Goal: Task Accomplishment & Management: Use online tool/utility

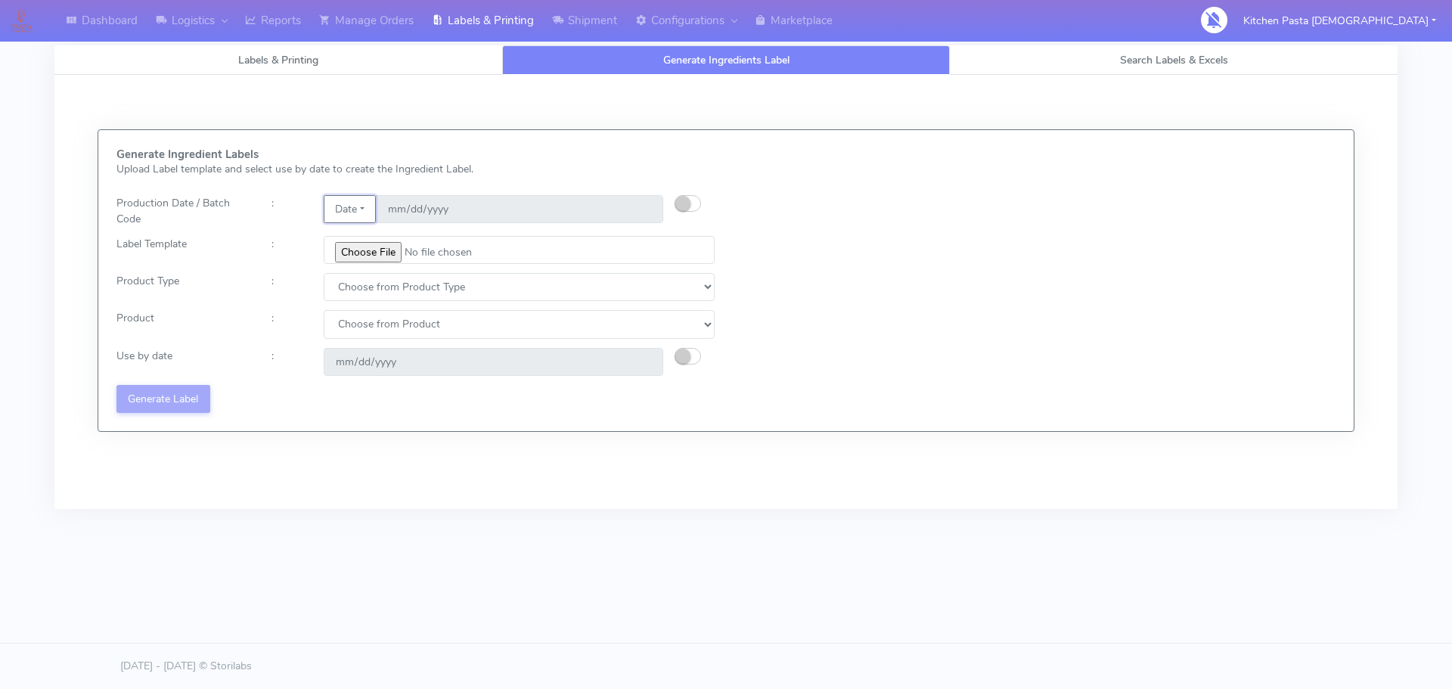
click at [360, 208] on button "Date" at bounding box center [350, 209] width 52 height 28
click at [368, 243] on link "Code" at bounding box center [383, 239] width 119 height 25
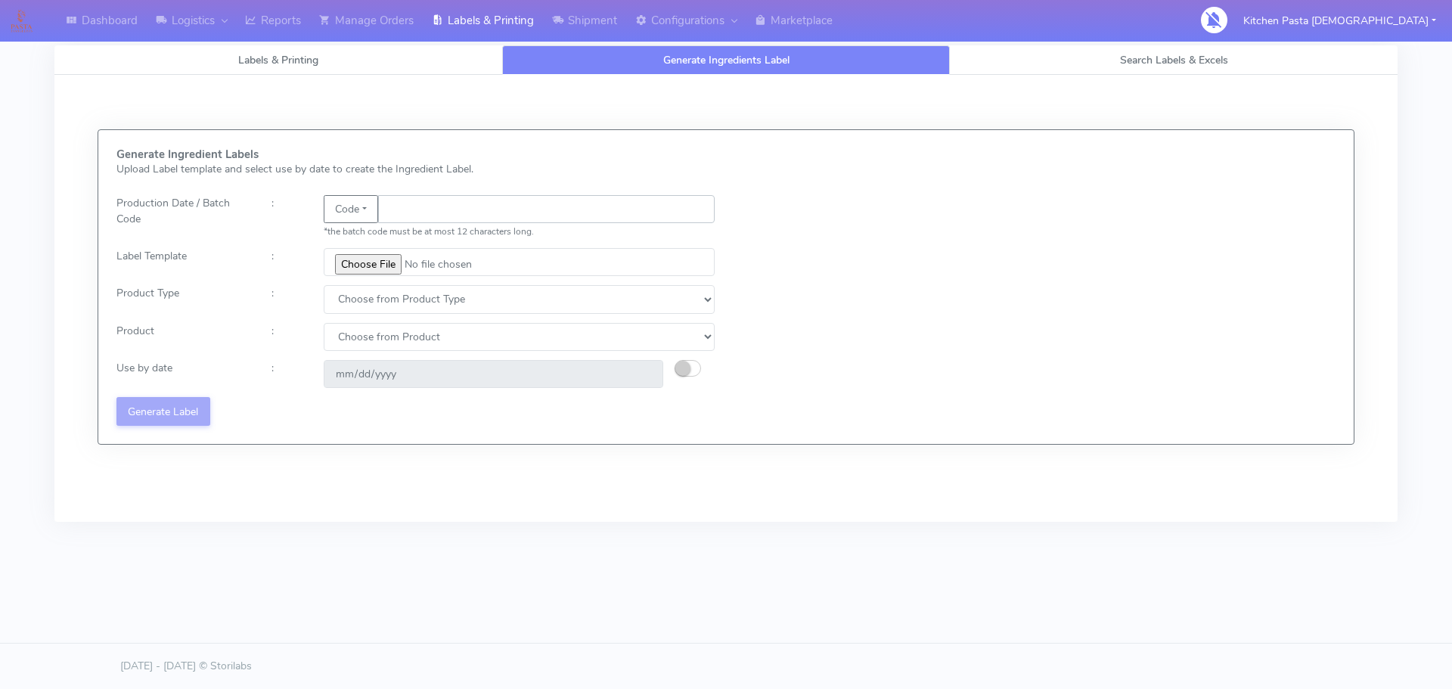
click at [412, 219] on input "text" at bounding box center [546, 209] width 337 height 28
type input "25260"
click at [391, 256] on input "file" at bounding box center [519, 262] width 391 height 28
type input "C:\fakepath\Pasta Evangelists truffle mac & cheese for 1_V2.jpg"
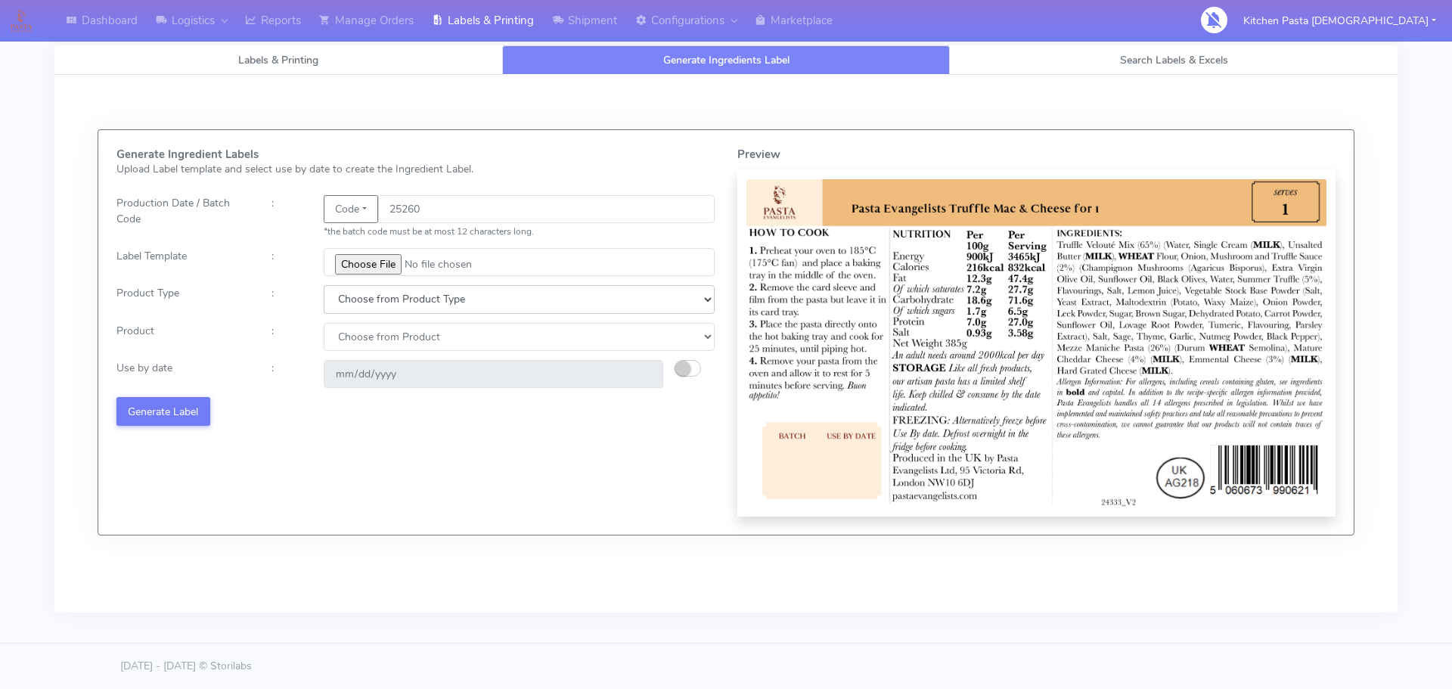
click at [397, 300] on select "Choose from Product Type ECOM ERETAIL CIRCULAR CIRC_DESERTS LASAGNE" at bounding box center [519, 299] width 391 height 28
select select "4"
click at [324, 285] on select "Choose from Product Type ECOM ERETAIL CIRCULAR CIRC_DESERTS LASAGNE" at bounding box center [519, 299] width 391 height 28
drag, startPoint x: 380, startPoint y: 325, endPoint x: 381, endPoint y: 335, distance: 9.9
click at [380, 325] on select "Choose from Product LASAGNE" at bounding box center [519, 337] width 391 height 28
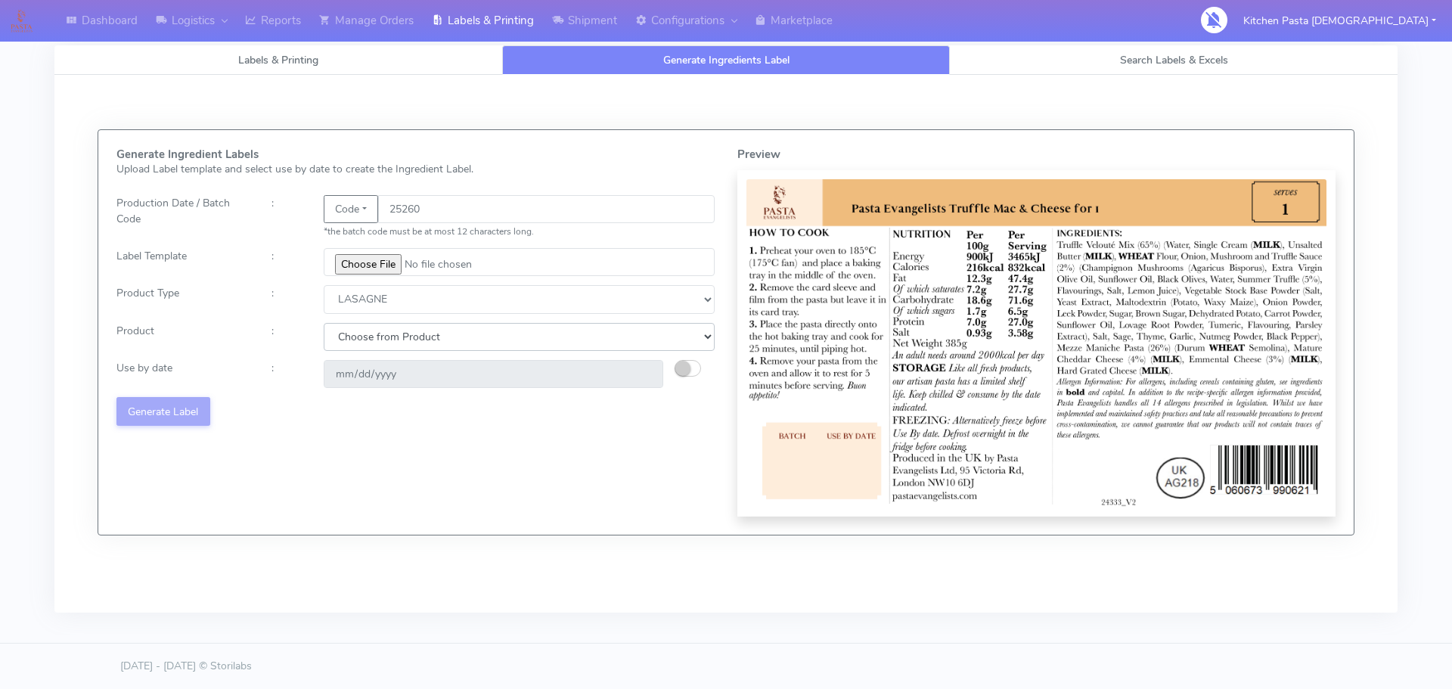
select select "0"
click at [324, 323] on select "Choose from Product LASAGNE" at bounding box center [519, 337] width 391 height 28
click at [694, 365] on button "button" at bounding box center [688, 368] width 26 height 17
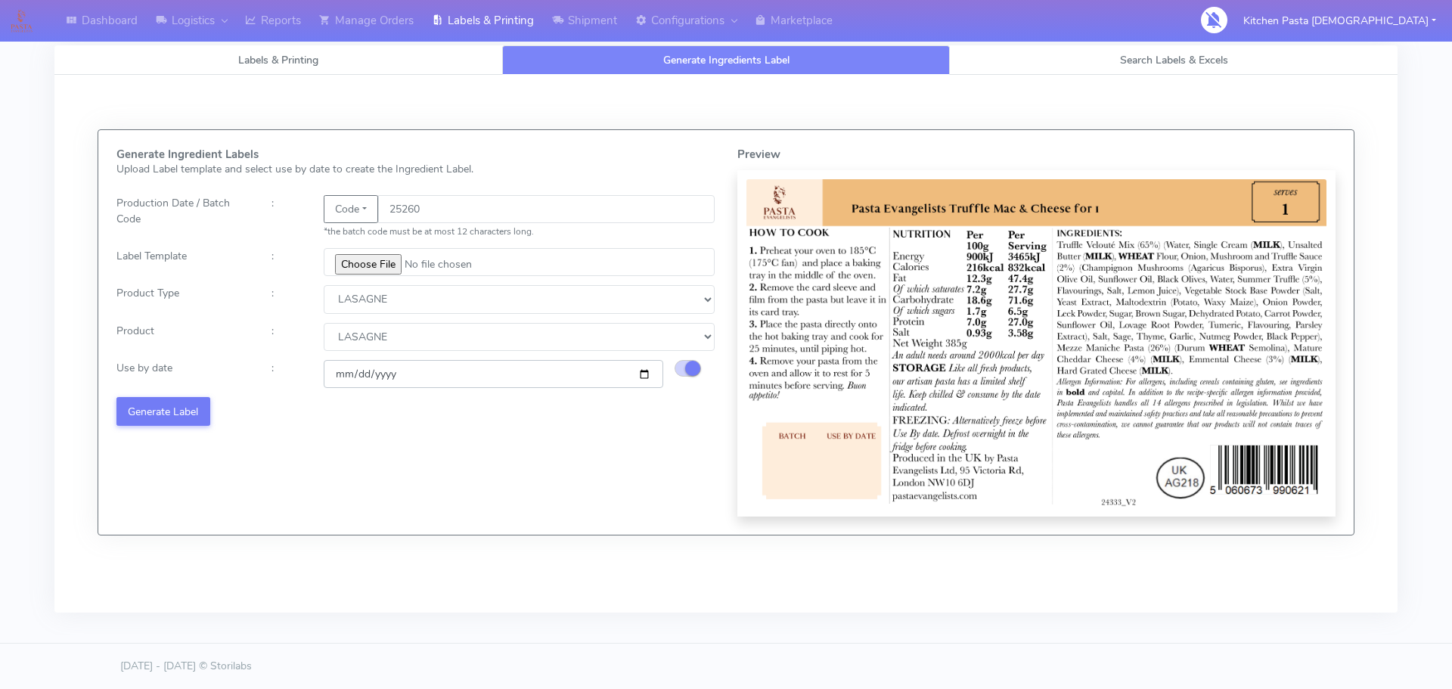
click at [645, 377] on input "[DATE]" at bounding box center [494, 374] width 340 height 28
type input "[DATE]"
click at [166, 402] on button "Generate Label" at bounding box center [163, 411] width 94 height 28
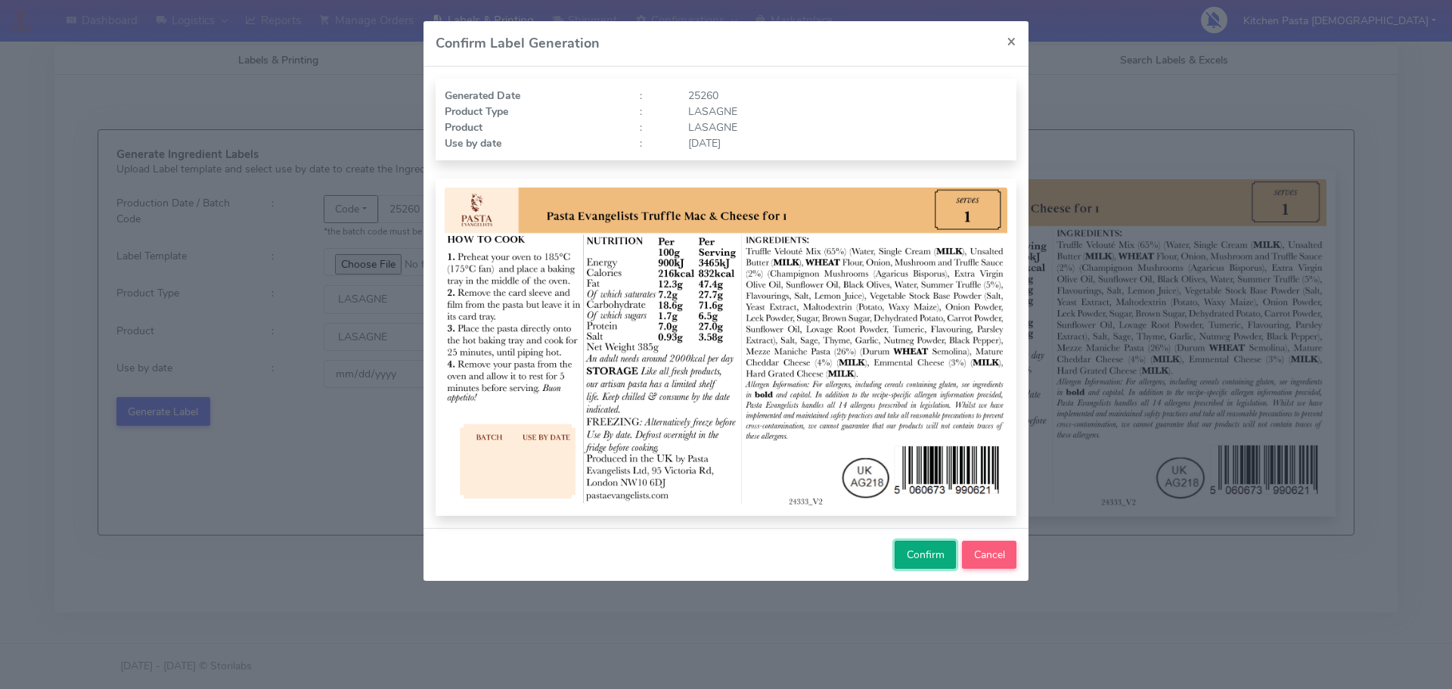
click at [908, 562] on button "Confirm" at bounding box center [925, 555] width 61 height 28
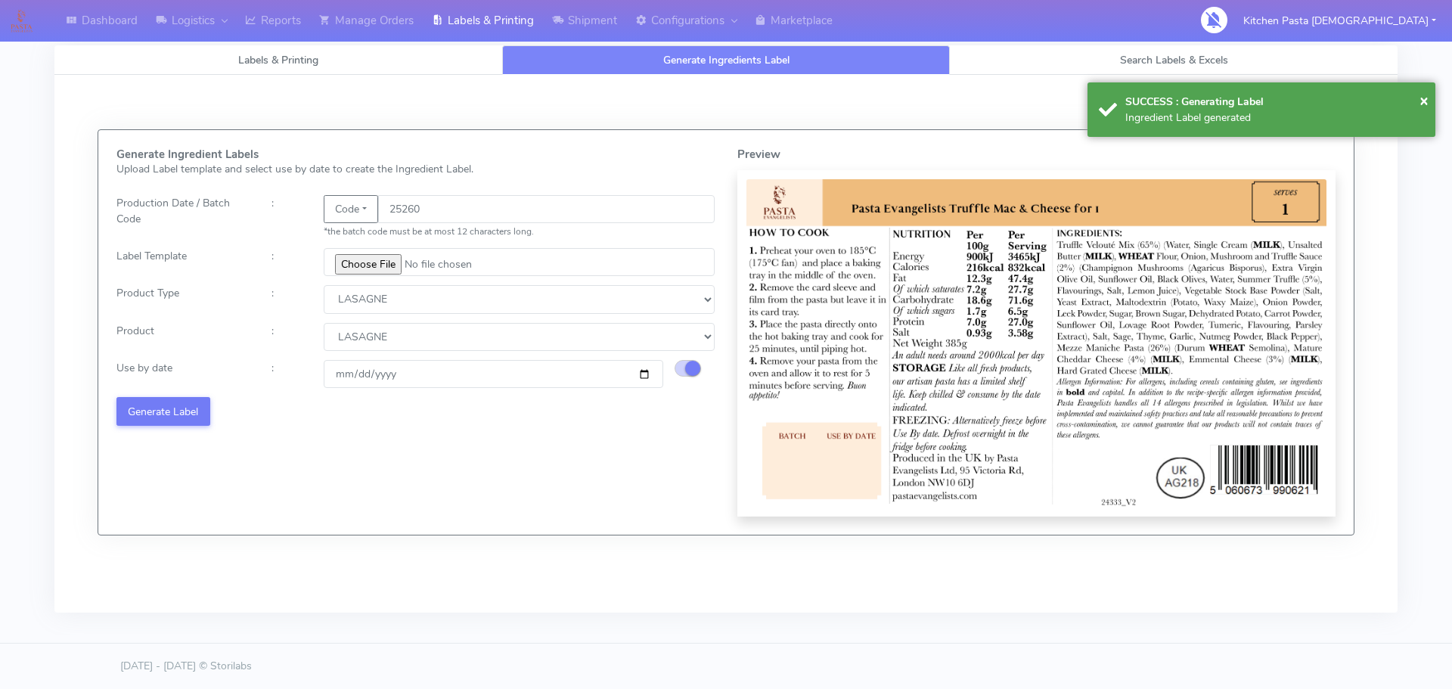
select select
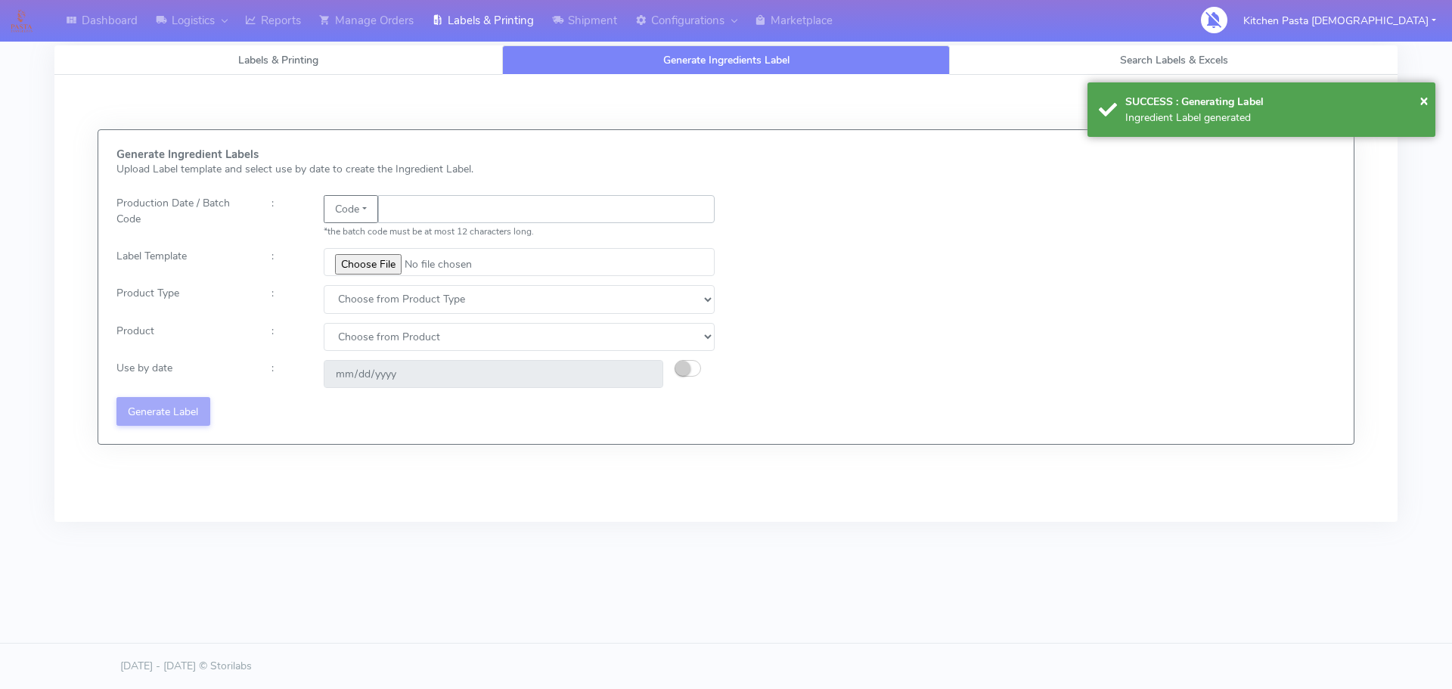
click at [408, 213] on input "text" at bounding box center [546, 209] width 337 height 28
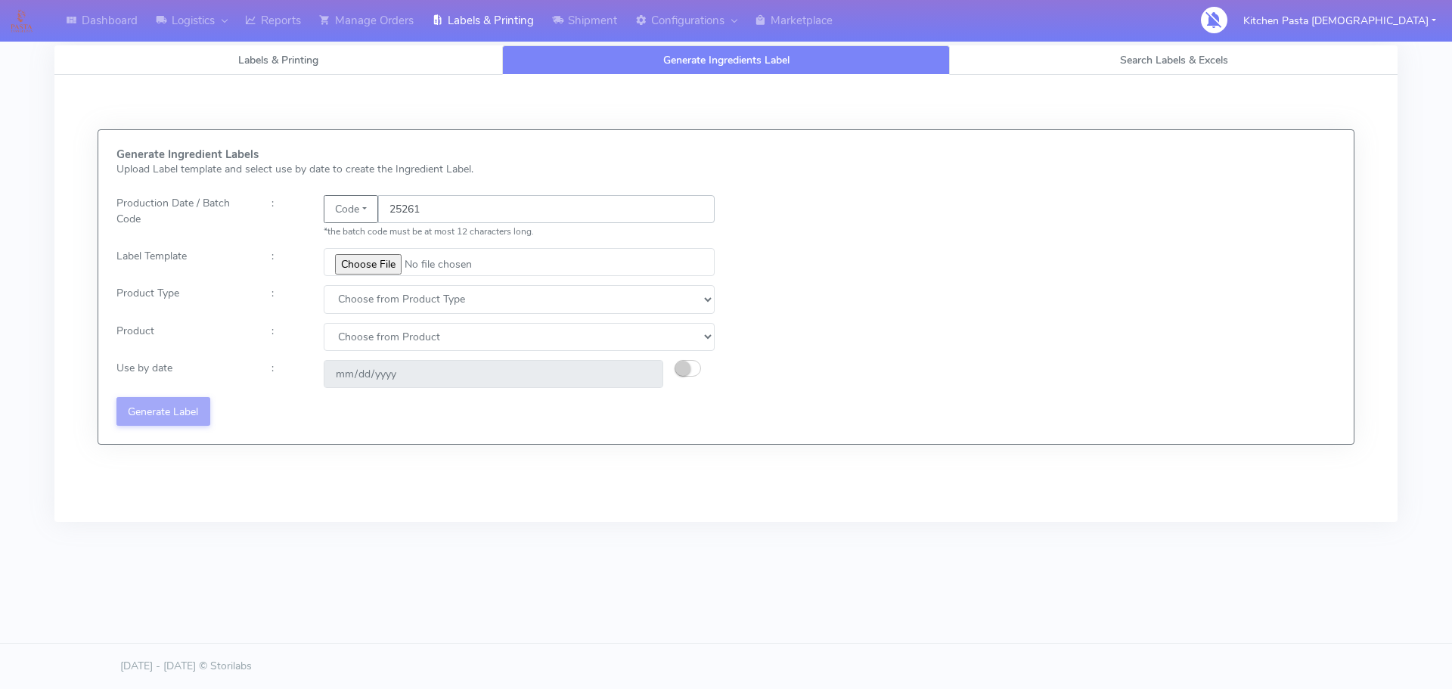
type input "25261"
click at [349, 263] on input "file" at bounding box center [519, 262] width 391 height 28
type input "C:\fakepath\Beef & Chianti Lasagne 1 v3.jpg"
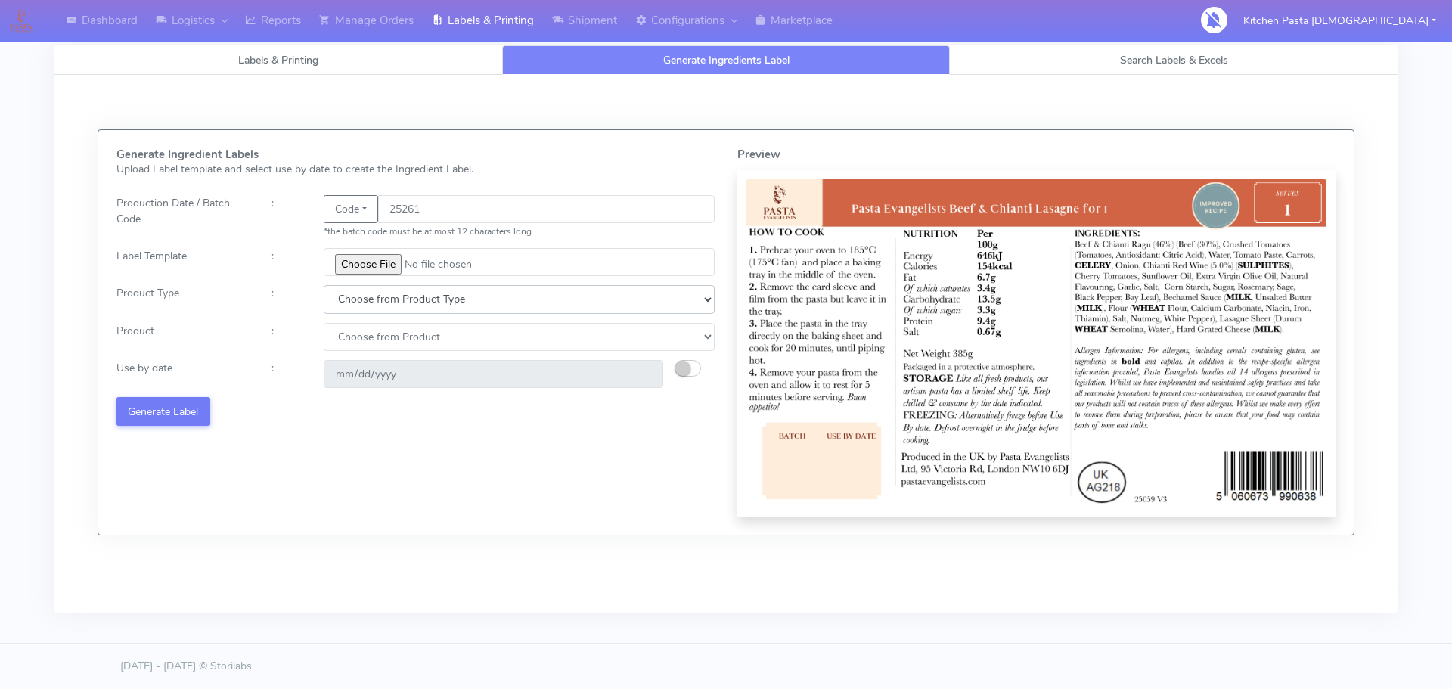
click at [380, 306] on select "Choose from Product Type ECOM ERETAIL CIRCULAR CIRC_DESERTS LASAGNE" at bounding box center [519, 299] width 391 height 28
select select "3"
click at [324, 285] on select "Choose from Product Type ECOM ERETAIL CIRCULAR CIRC_DESERTS LASAGNE" at bounding box center [519, 299] width 391 height 28
select select
click at [378, 299] on select "Choose from Product Type ECOM ERETAIL CIRCULAR CIRC_DESERTS LASAGNE" at bounding box center [519, 299] width 391 height 28
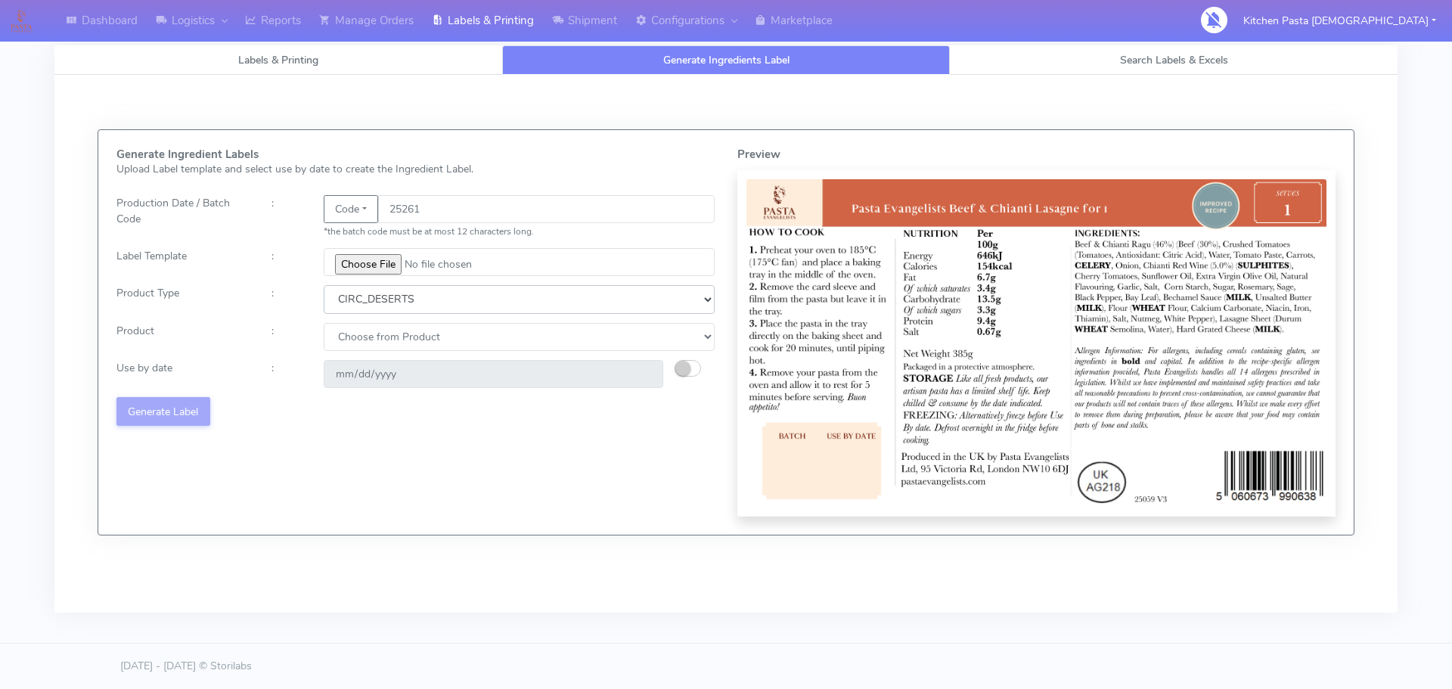
select select "4"
click at [324, 285] on select "Choose from Product Type ECOM ERETAIL CIRCULAR CIRC_DESERTS LASAGNE" at bounding box center [519, 299] width 391 height 28
click at [372, 336] on select "Choose from Product LASAGNE" at bounding box center [519, 337] width 391 height 28
select select "0"
click at [324, 323] on select "Choose from Product LASAGNE" at bounding box center [519, 337] width 391 height 28
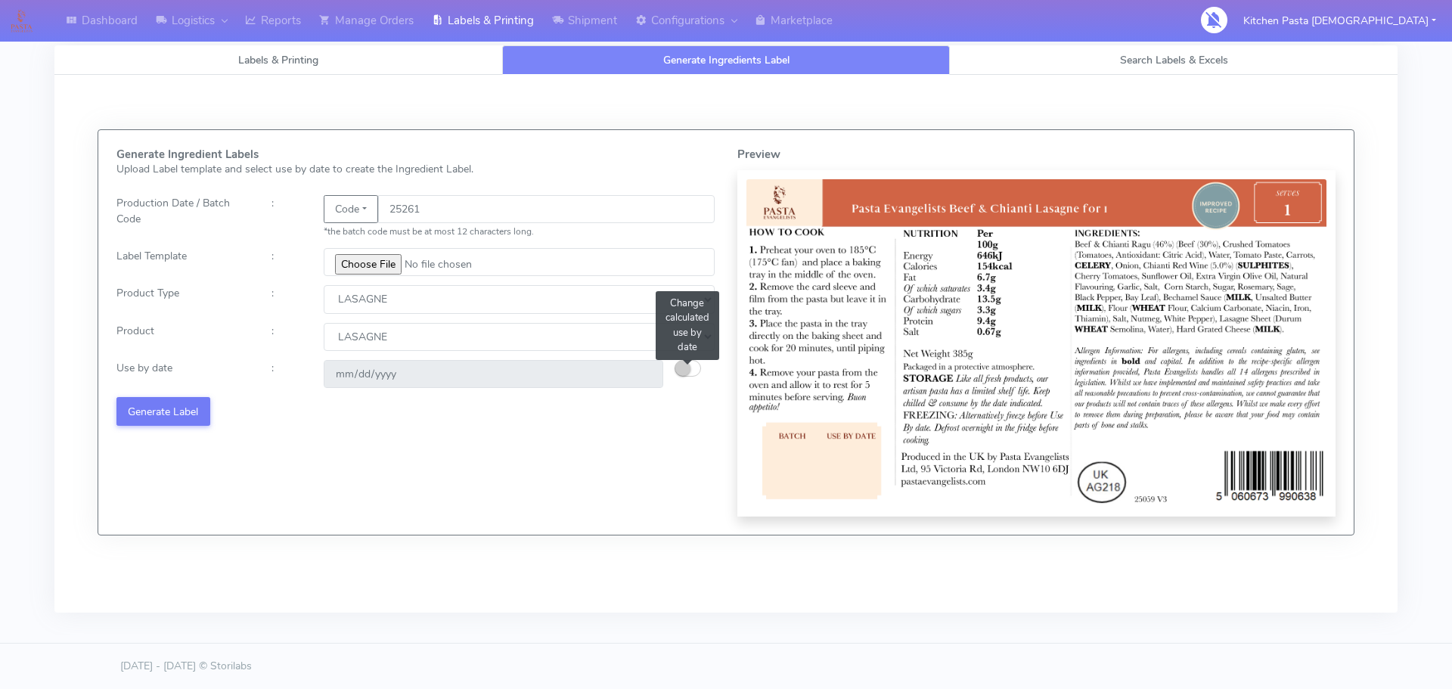
click at [684, 365] on small "button" at bounding box center [682, 368] width 15 height 15
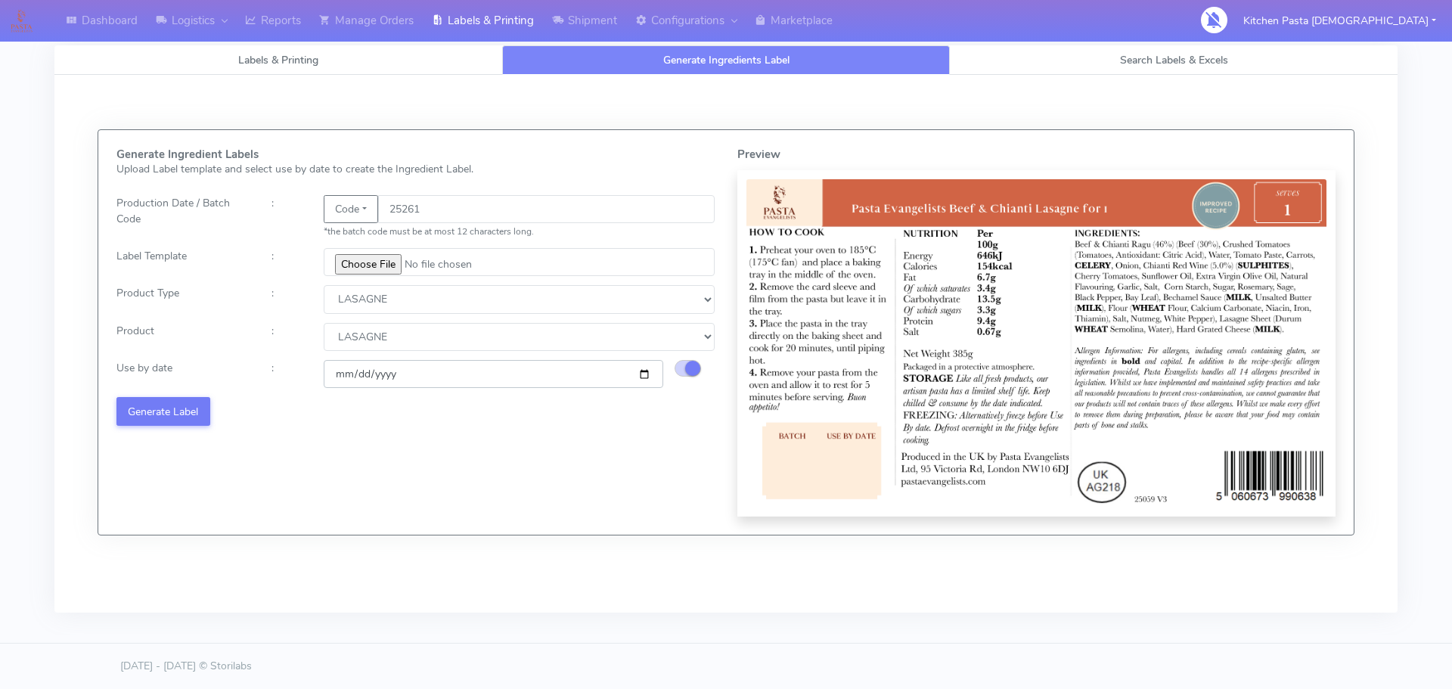
click at [650, 372] on input "[DATE]" at bounding box center [494, 374] width 340 height 28
type input "[DATE]"
click at [203, 400] on button "Generate Label" at bounding box center [163, 411] width 94 height 28
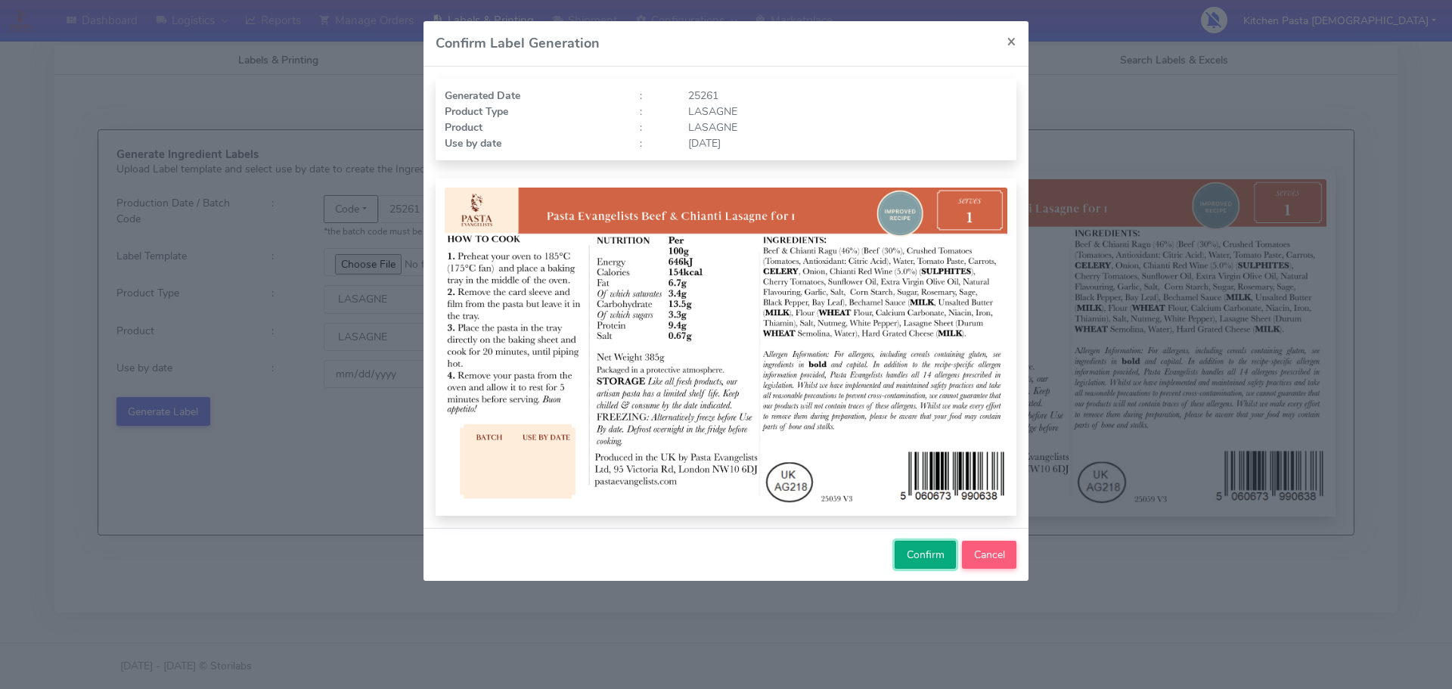
drag, startPoint x: 954, startPoint y: 549, endPoint x: 945, endPoint y: 550, distance: 8.4
click at [953, 549] on button "Confirm" at bounding box center [925, 555] width 61 height 28
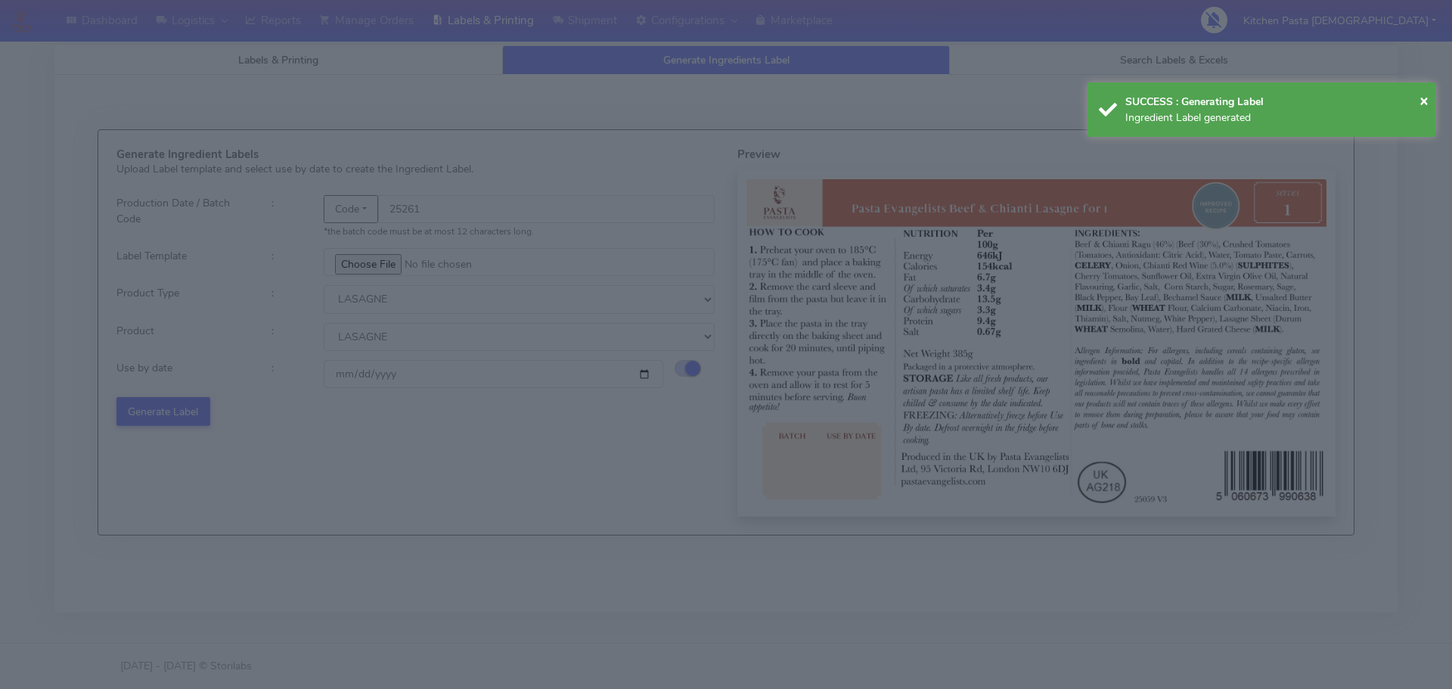
select select
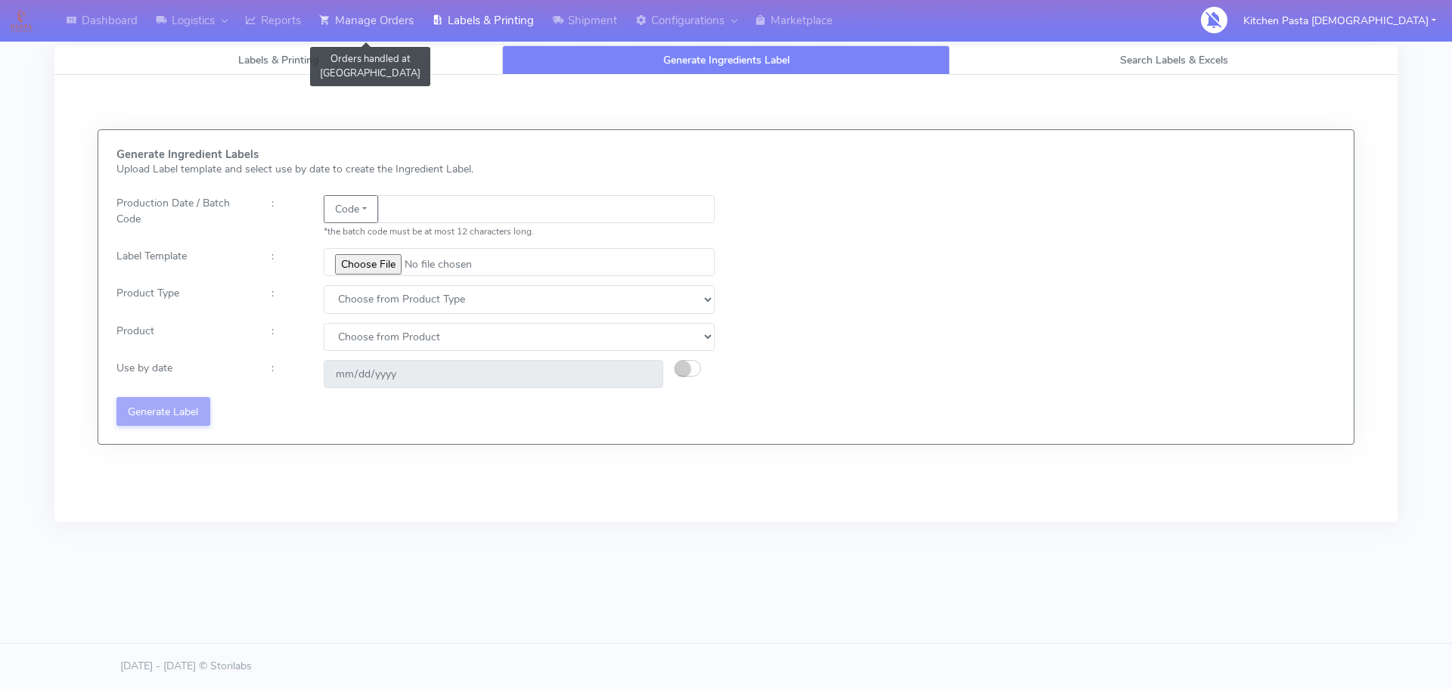
click at [366, 29] on link "Manage Orders" at bounding box center [366, 21] width 113 height 42
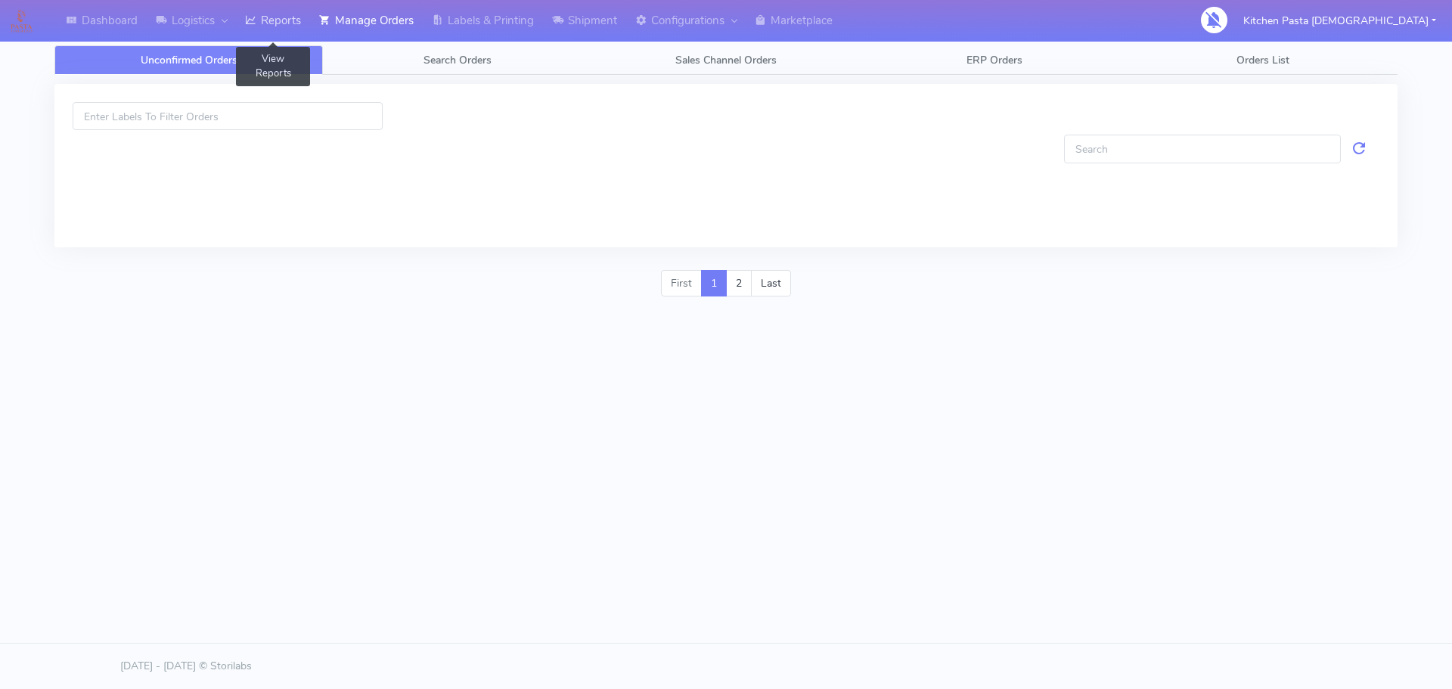
click at [269, 18] on link "Reports" at bounding box center [273, 21] width 74 height 42
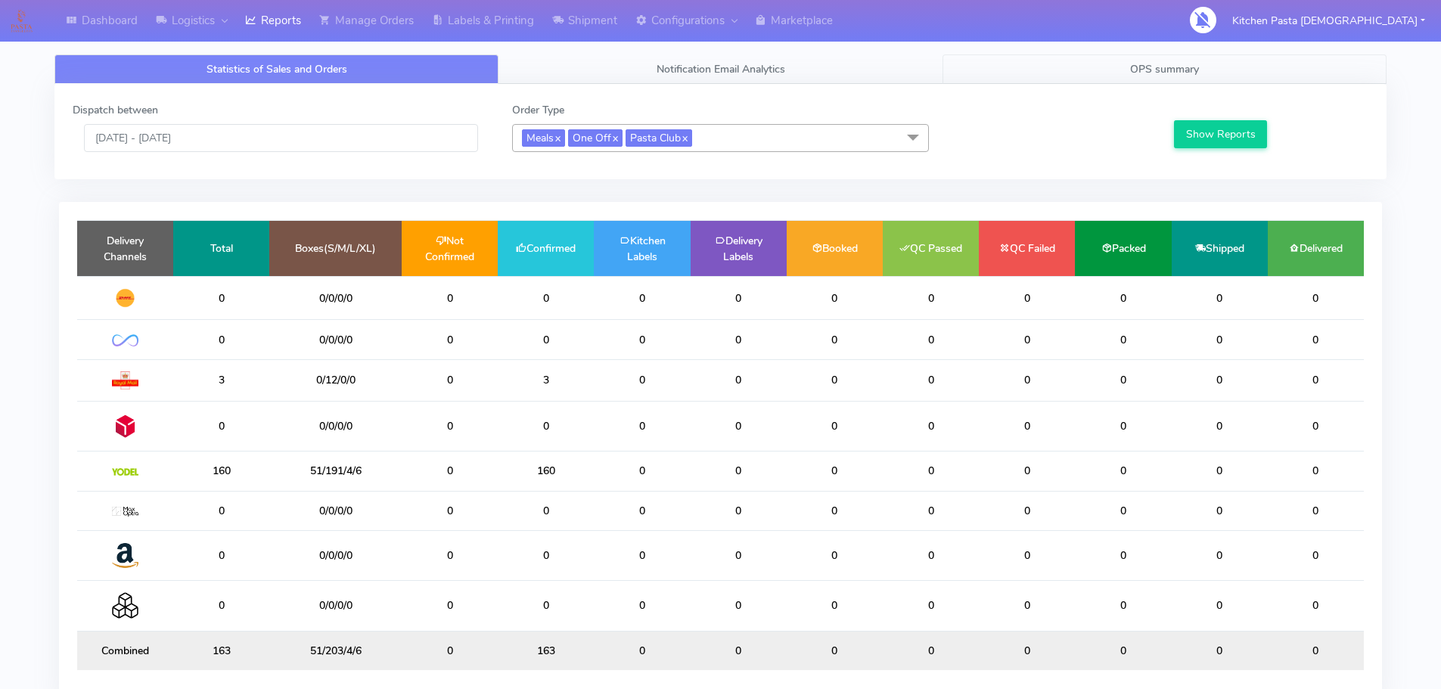
click at [959, 67] on link "OPS summary" at bounding box center [1164, 68] width 444 height 29
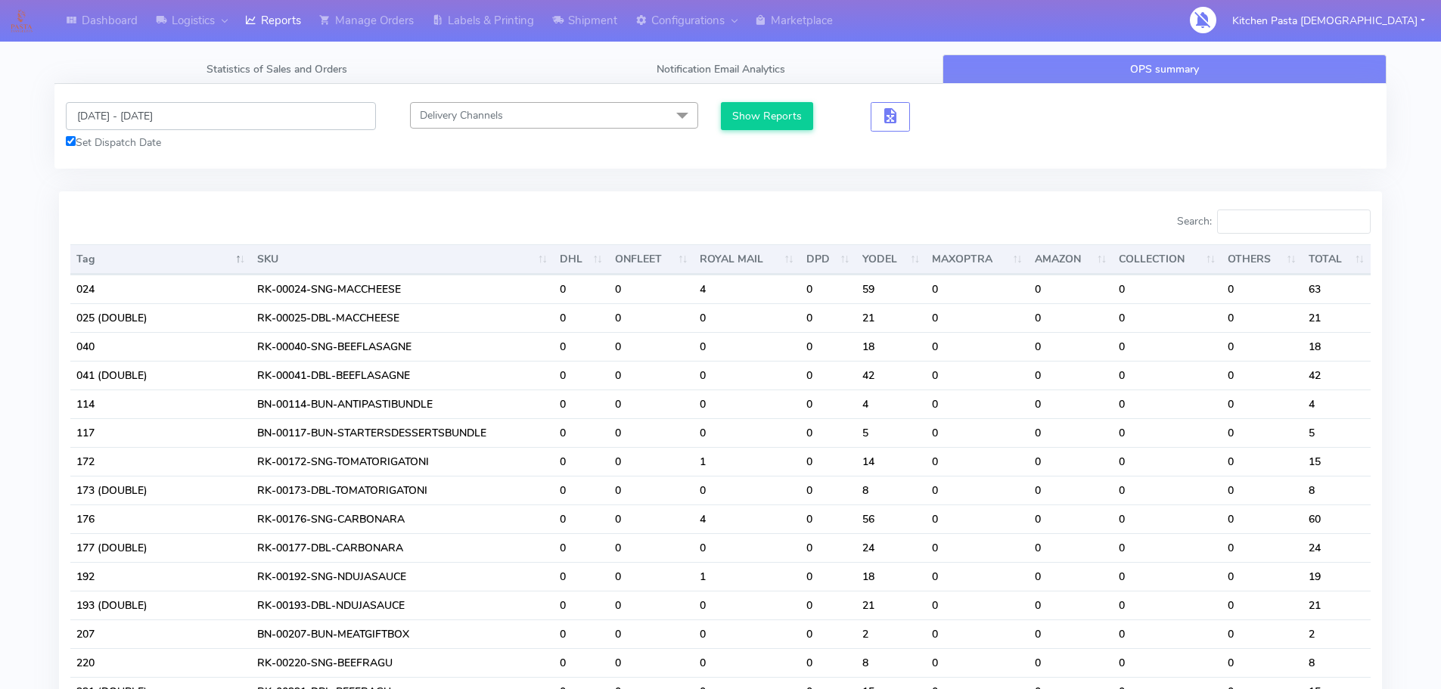
click at [155, 108] on input "[DATE] - [DATE]" at bounding box center [221, 116] width 310 height 28
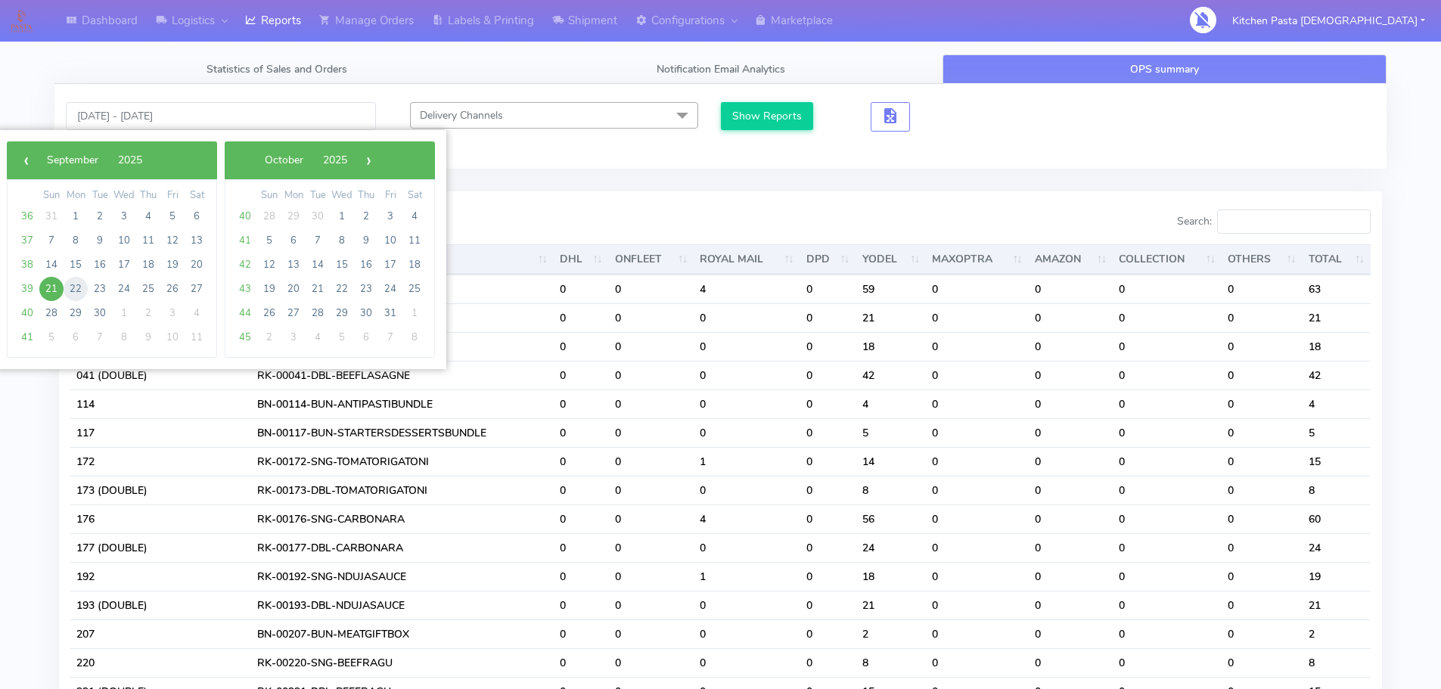
click at [70, 291] on span "22" at bounding box center [76, 289] width 24 height 24
type input "[DATE] - [DATE]"
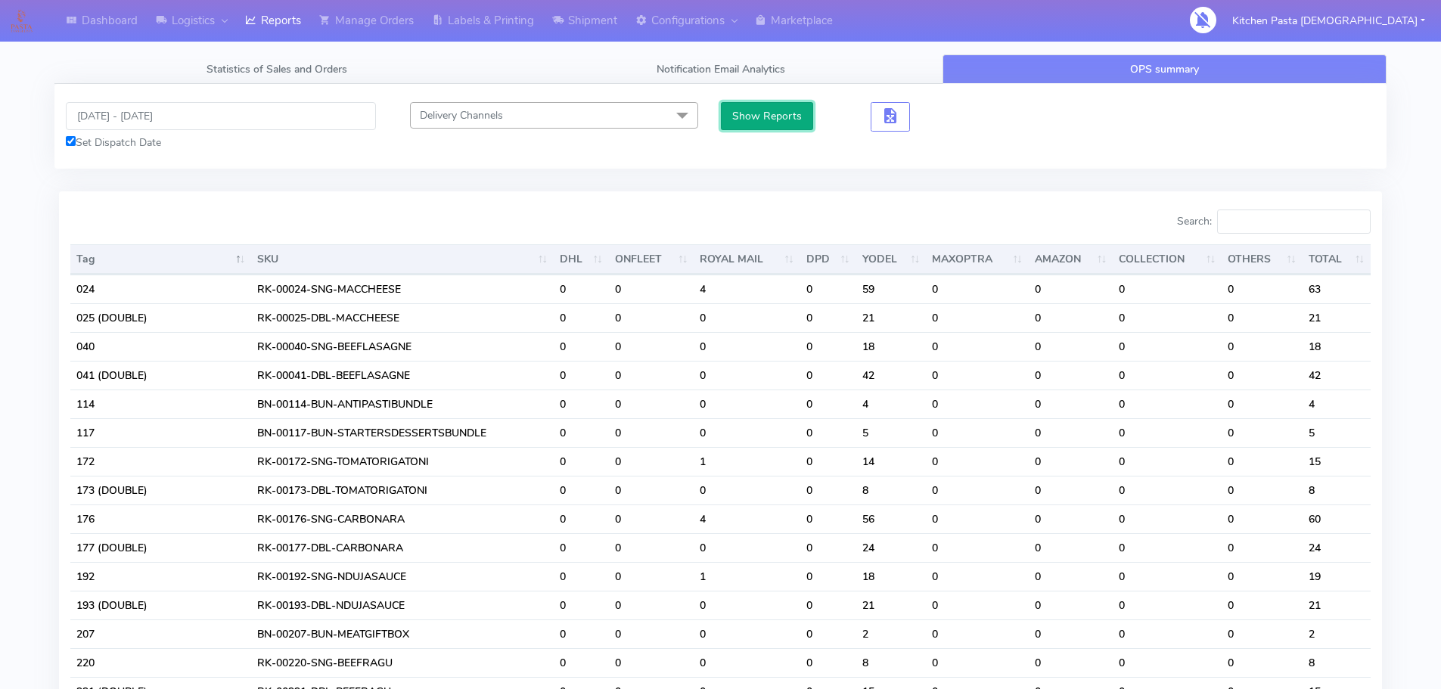
click at [773, 104] on button "Show Reports" at bounding box center [767, 116] width 93 height 28
click at [1316, 218] on input "Search:" at bounding box center [1294, 221] width 154 height 24
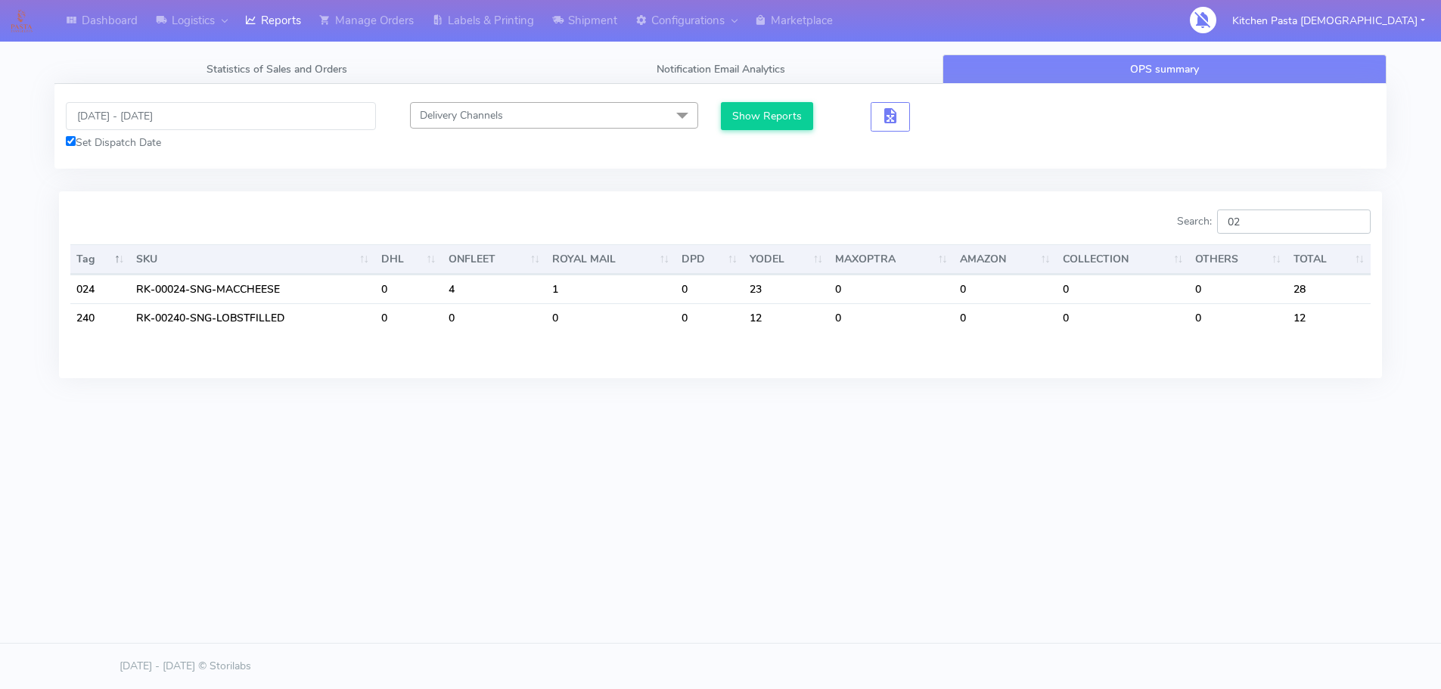
type input "0"
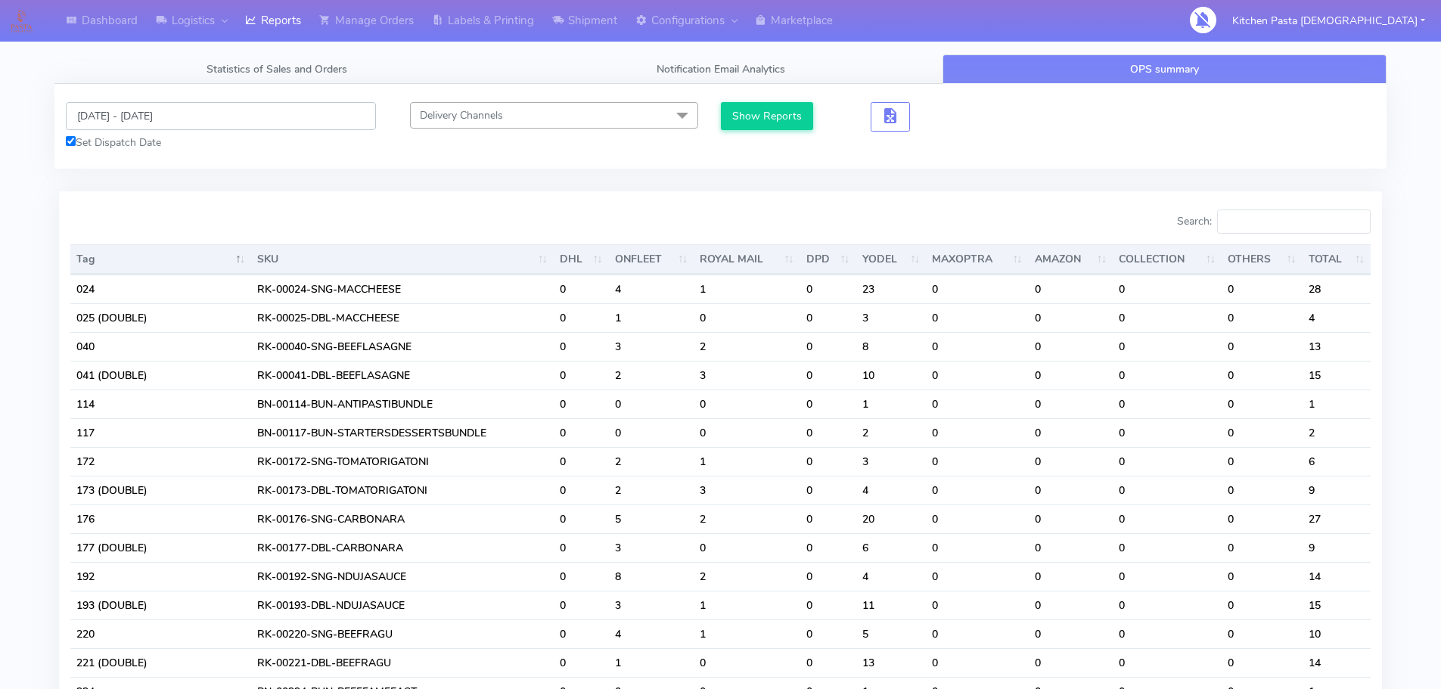
click at [123, 128] on input "[DATE] - [DATE]" at bounding box center [221, 116] width 310 height 28
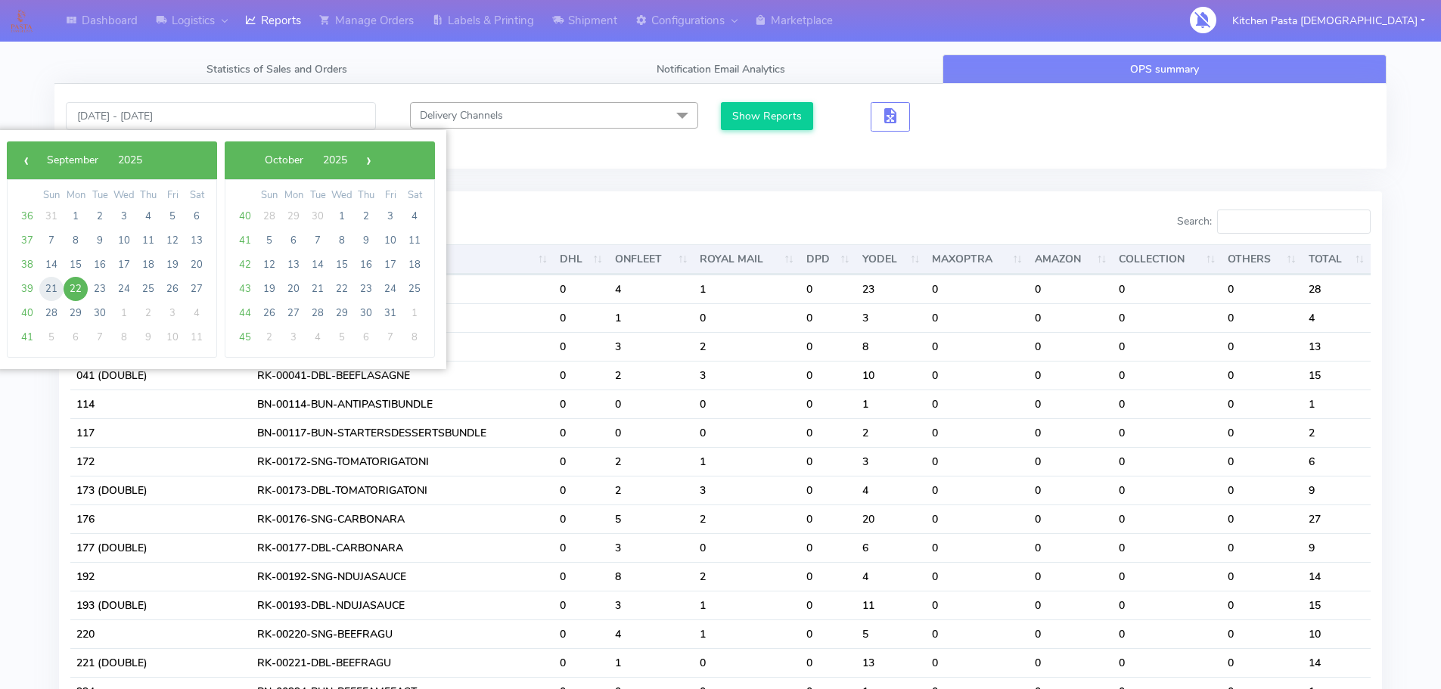
click at [51, 288] on span "21" at bounding box center [51, 289] width 24 height 24
type input "[DATE] - [DATE]"
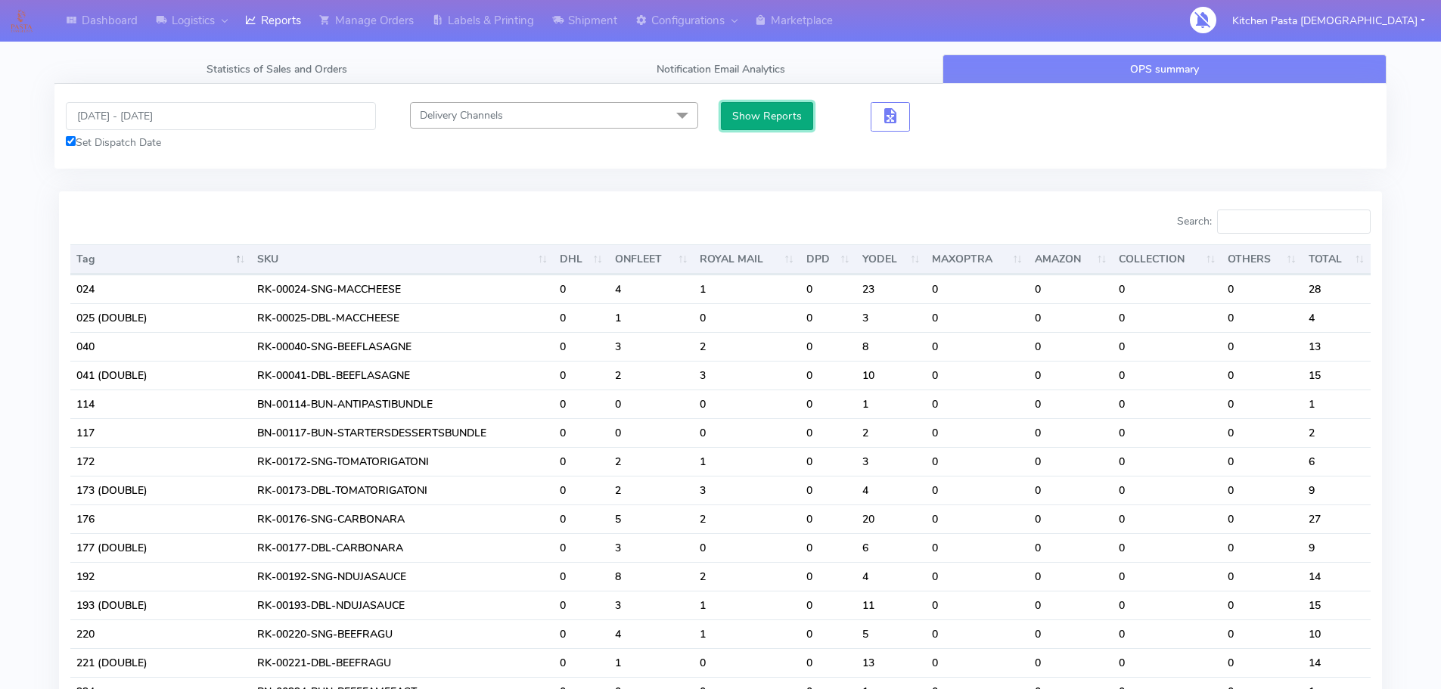
click at [772, 122] on button "Show Reports" at bounding box center [767, 116] width 93 height 28
click at [1242, 221] on input "Search:" at bounding box center [1294, 221] width 154 height 24
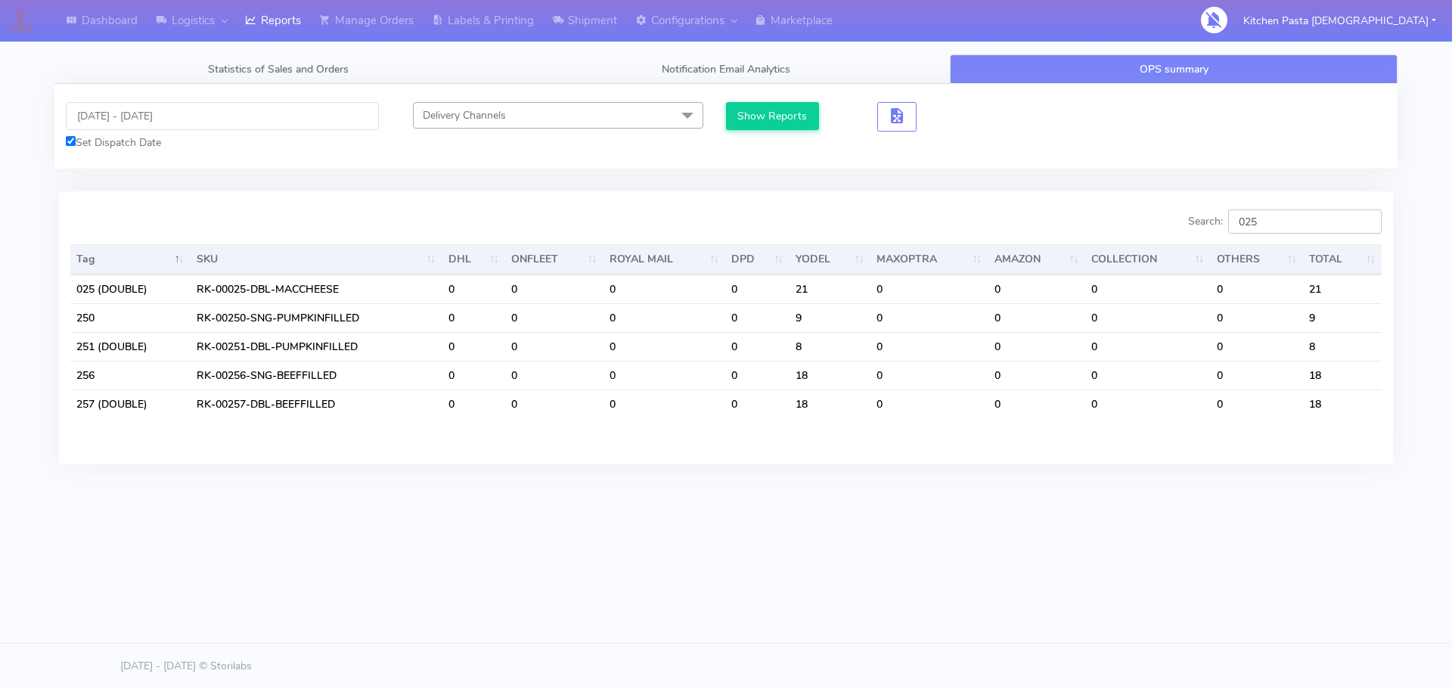
type input "025"
